Goal: Check status

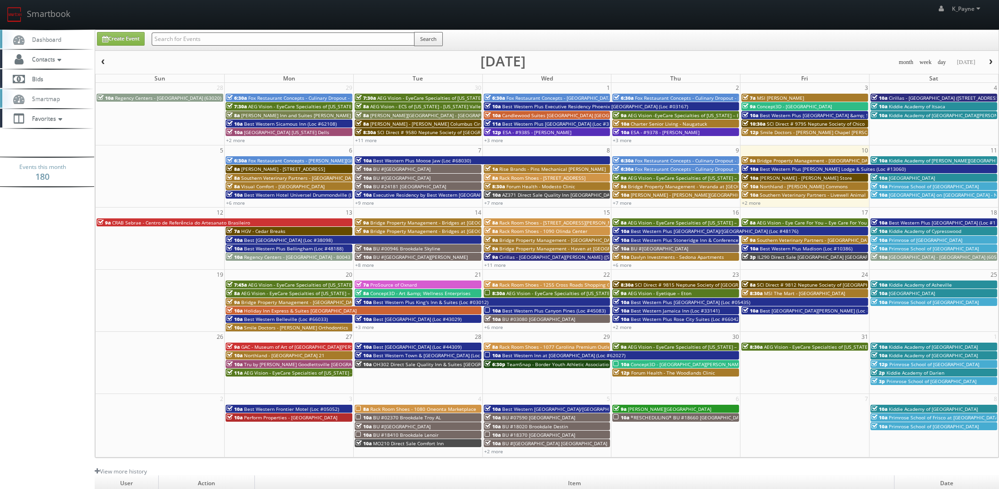
click at [199, 36] on input "text" at bounding box center [283, 39] width 263 height 13
type input "8048"
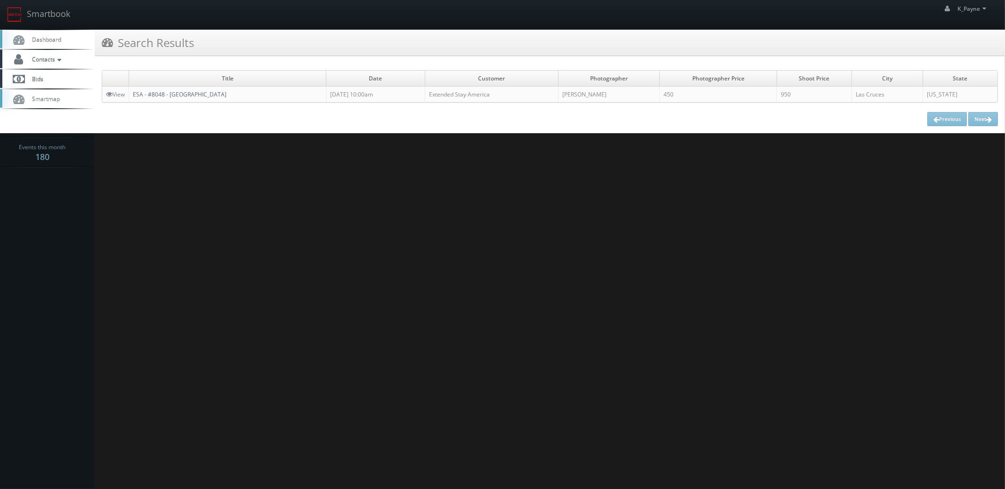
click at [160, 96] on link "ESA - #8048 - [GEOGRAPHIC_DATA]" at bounding box center [180, 94] width 94 height 8
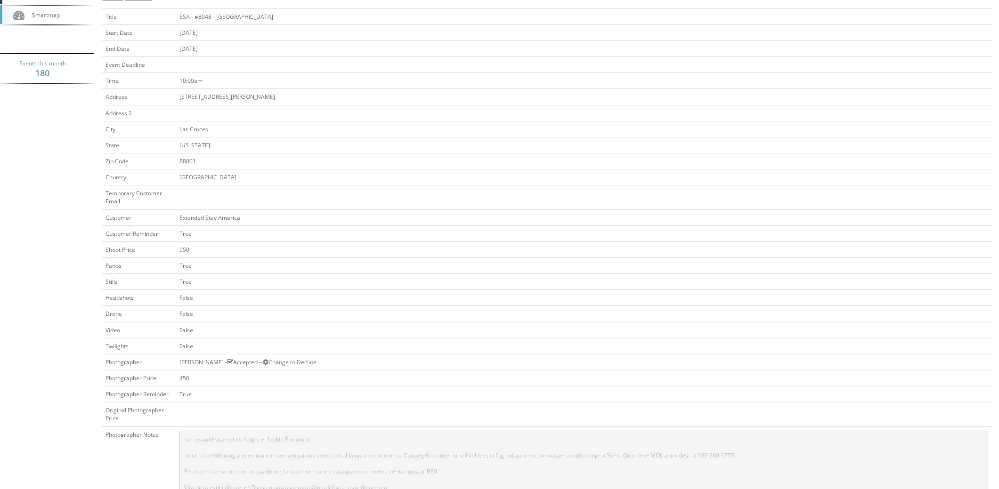
scroll to position [283, 0]
